Goal: Transaction & Acquisition: Purchase product/service

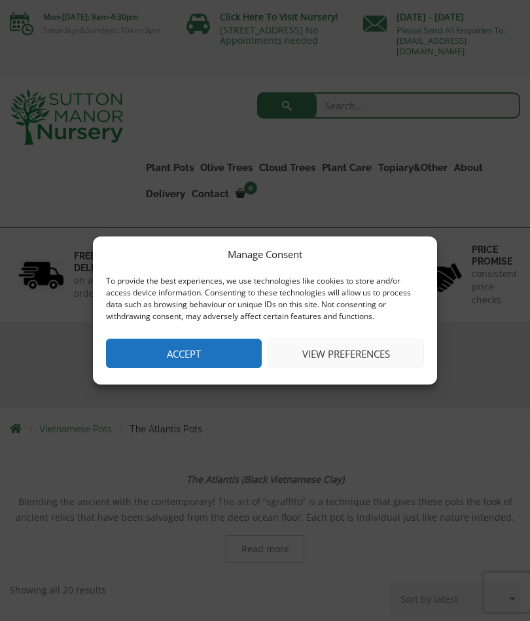
click at [224, 347] on button "Accept" at bounding box center [184, 353] width 156 height 29
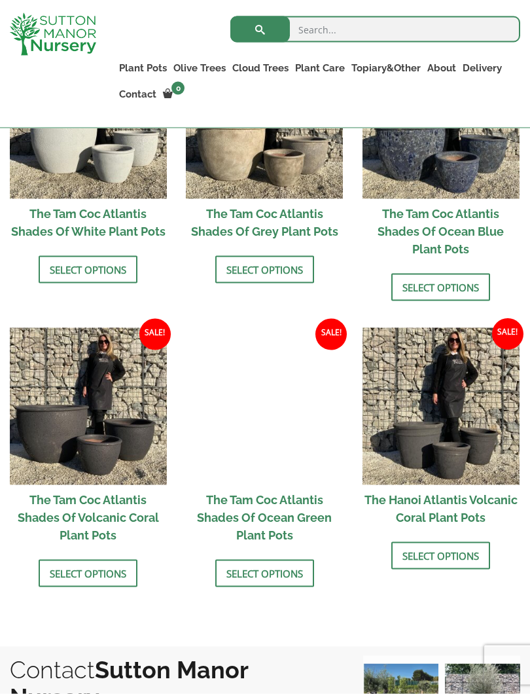
scroll to position [853, 0]
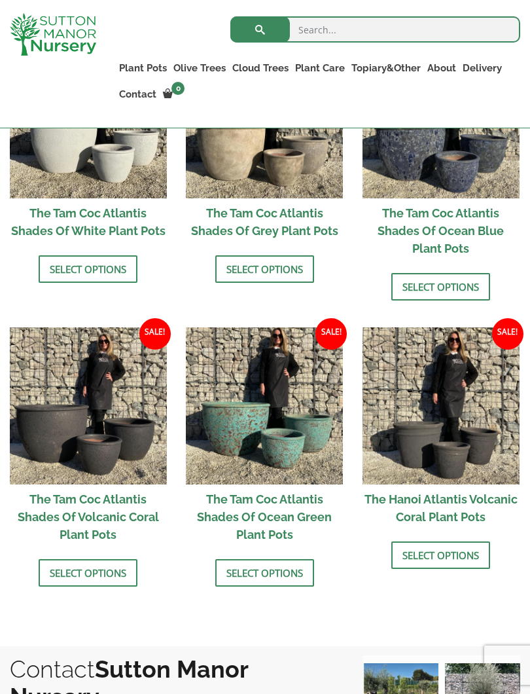
click at [267, 577] on link "Select options" at bounding box center [264, 573] width 99 height 28
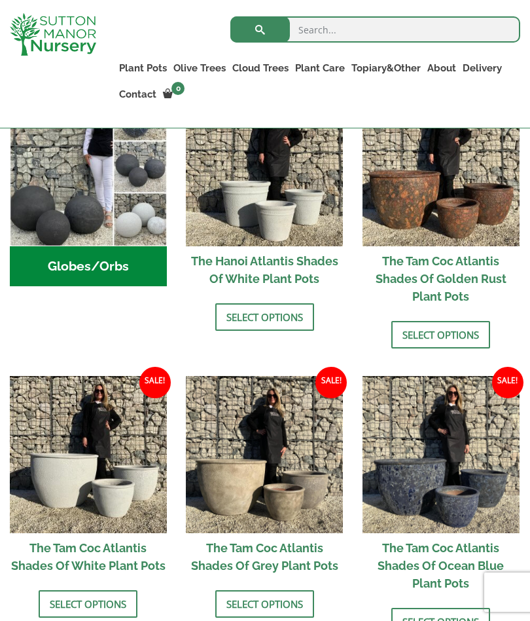
scroll to position [513, 0]
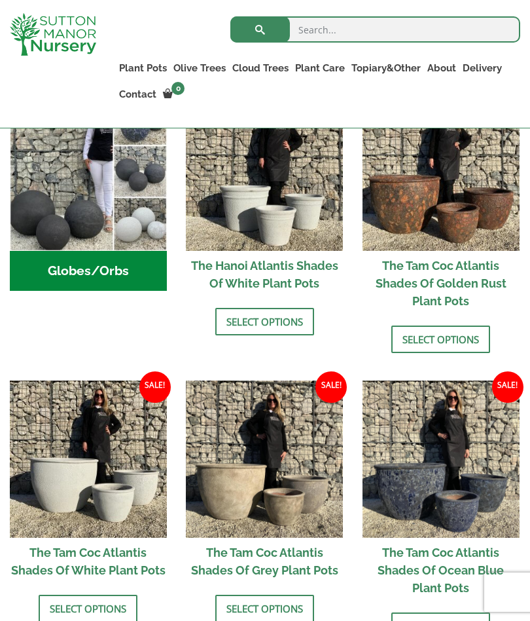
click at [465, 224] on img at bounding box center [441, 172] width 157 height 157
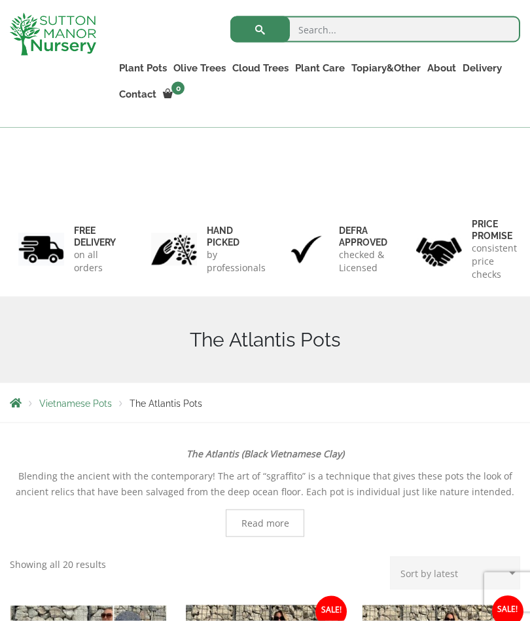
scroll to position [0, 0]
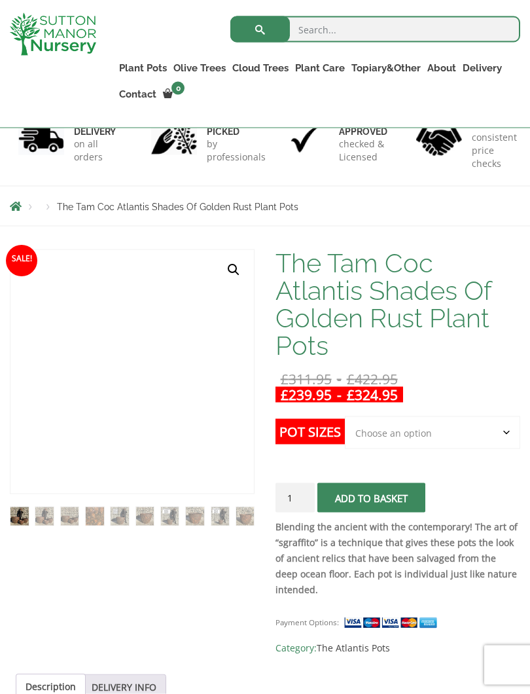
scroll to position [113, 0]
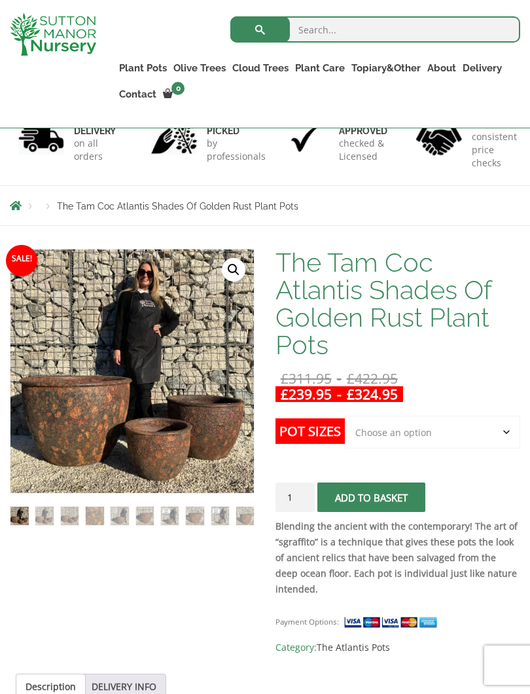
click at [504, 430] on select "Choose an option 3rd to Largest Pot In The Picture 2nd to Largest Pot In The Pi…" at bounding box center [432, 432] width 175 height 33
select select "2nd to Largest Pot In The Picture"
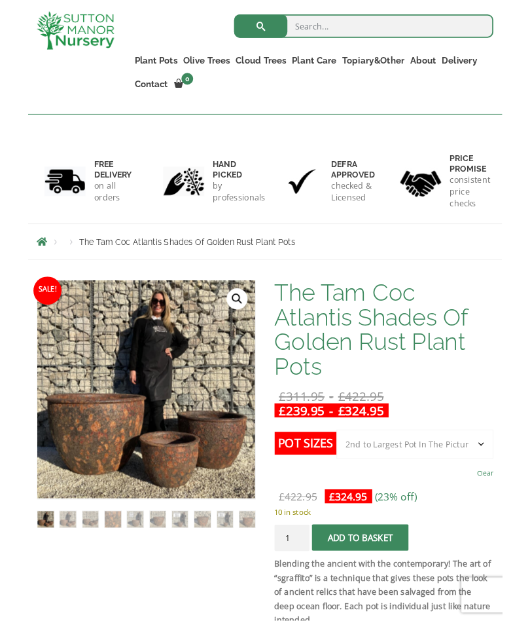
scroll to position [0, 0]
